Goal: Transaction & Acquisition: Book appointment/travel/reservation

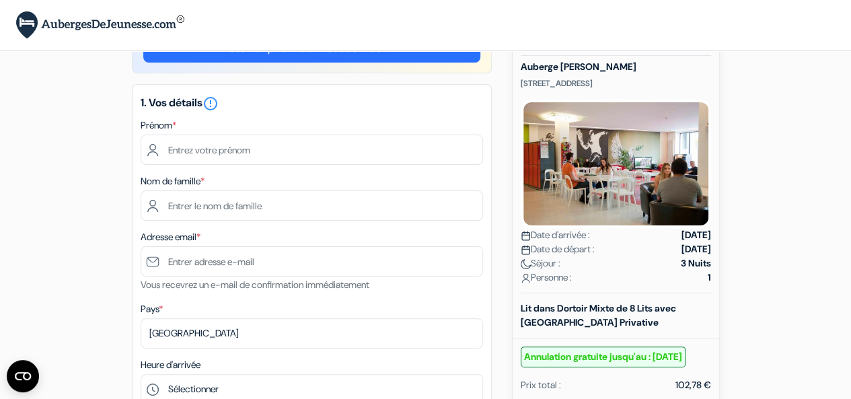
scroll to position [50, 0]
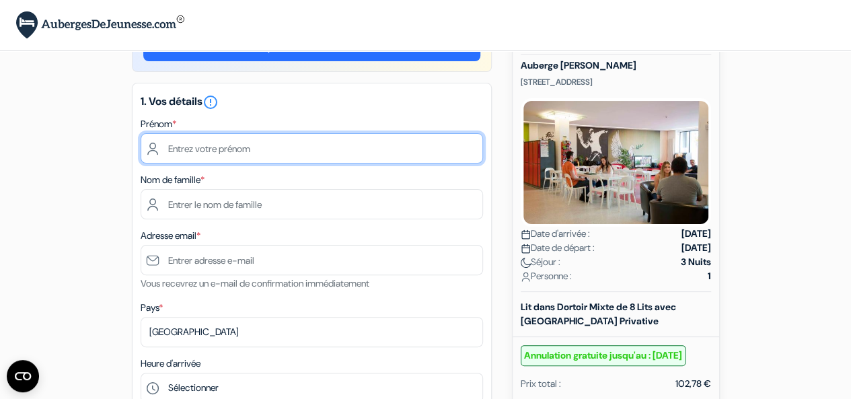
click at [304, 153] on input "text" at bounding box center [312, 148] width 342 height 30
type input "clarita"
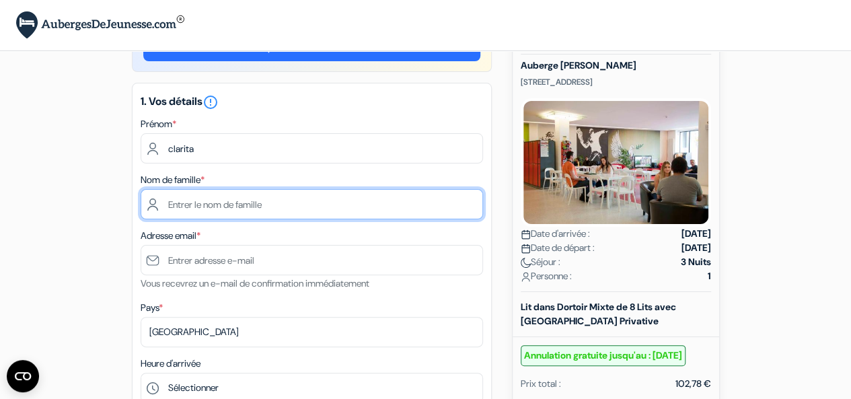
type input "nicolas"
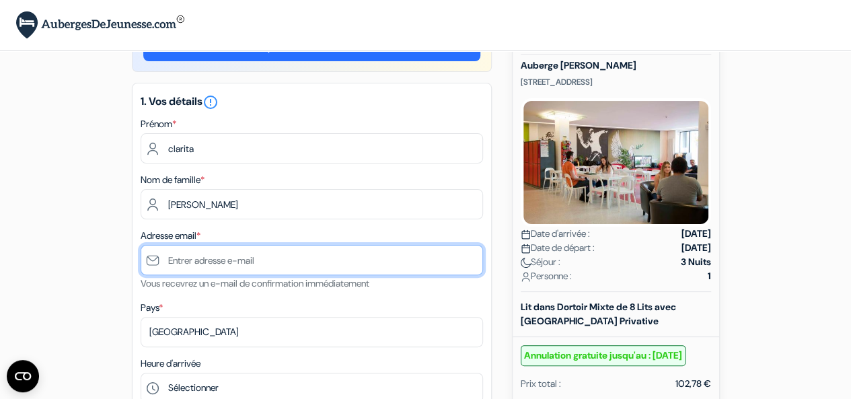
type input "[EMAIL_ADDRESS][DOMAIN_NAME]"
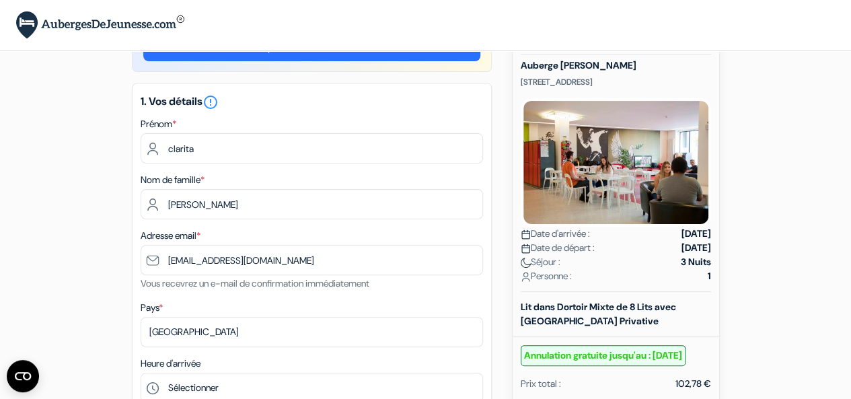
type input "+33625556207"
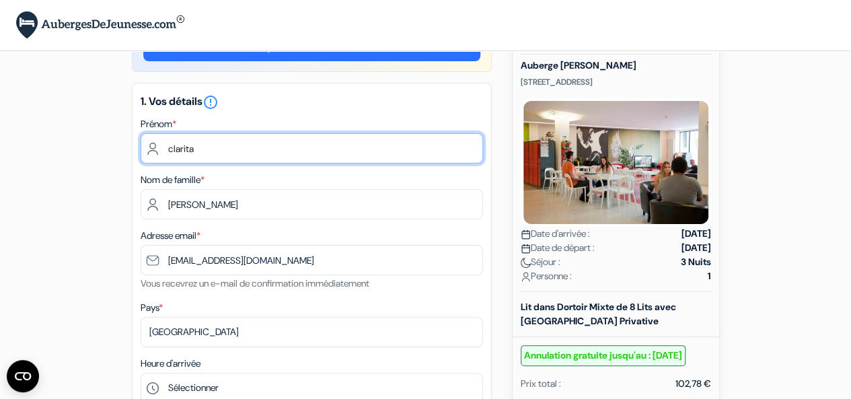
scroll to position [249, 0]
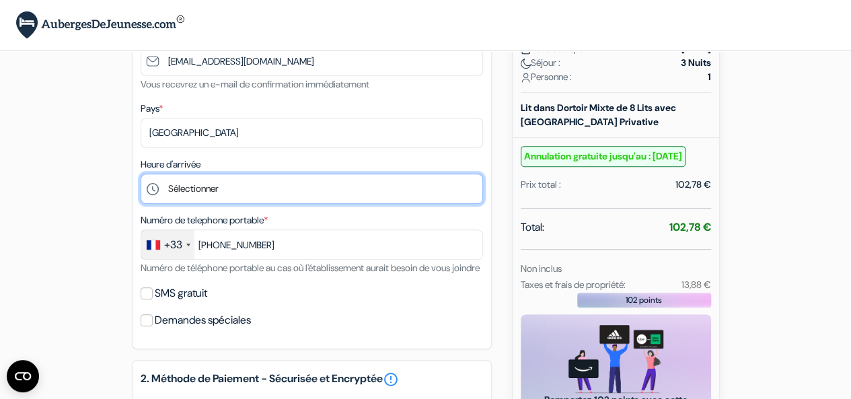
click at [213, 191] on select "Sélectionner 14:00 15:00 16:00 17:00 18:00 19:00 20:00 21:00 22:00 23:00 0:00" at bounding box center [312, 189] width 342 height 30
select select "22"
click at [141, 176] on select "Sélectionner 14:00 15:00 16:00 17:00 18:00 19:00 20:00 21:00 22:00 23:00 0:00" at bounding box center [312, 189] width 342 height 30
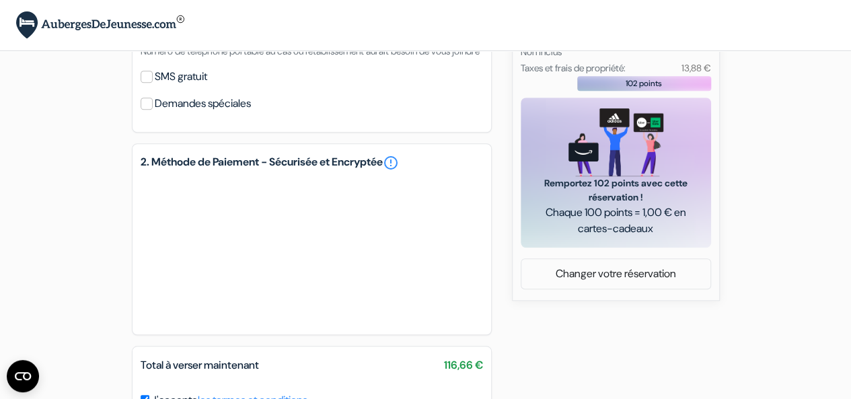
scroll to position [611, 0]
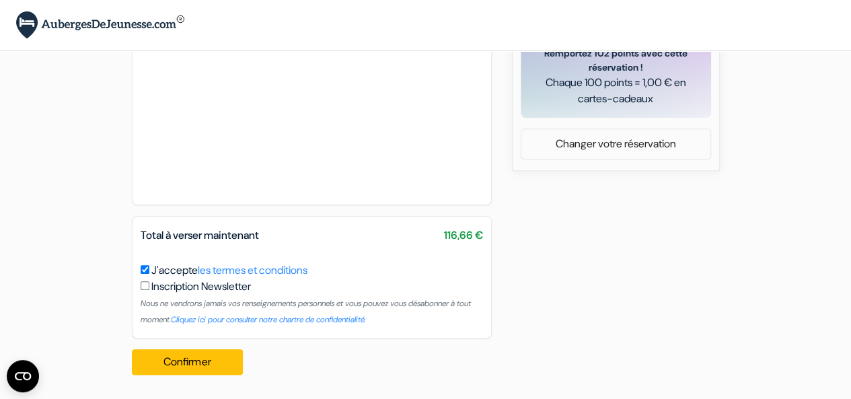
click at [143, 262] on div "Total à verser maintenant 116,66 € J'accepte les termes et conditions Inscripti…" at bounding box center [312, 277] width 360 height 122
click at [217, 364] on button "Confirmer Loading..." at bounding box center [188, 362] width 112 height 26
